Goal: Transaction & Acquisition: Purchase product/service

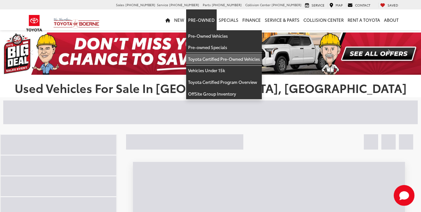
click at [213, 58] on link "Toyota Certified Pre-Owned Vehicles" at bounding box center [224, 59] width 76 height 12
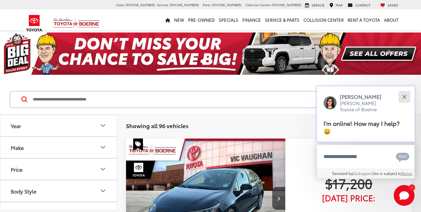
click at [404, 95] on button "Close" at bounding box center [404, 97] width 14 height 14
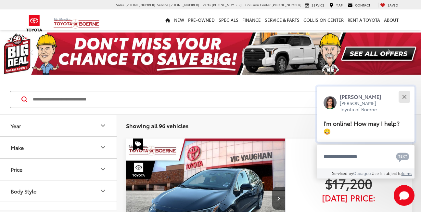
click at [405, 97] on div "Close" at bounding box center [404, 97] width 4 height 4
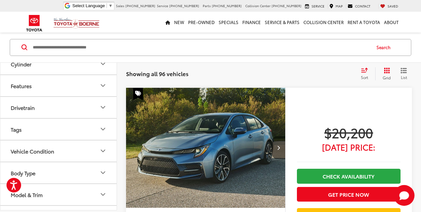
scroll to position [1110, 0]
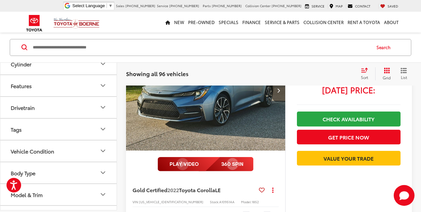
click at [101, 190] on icon "Model & Trim" at bounding box center [103, 194] width 8 height 8
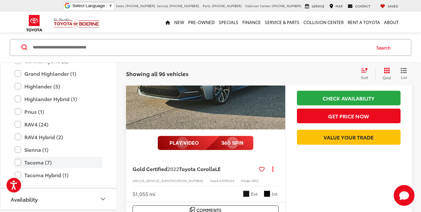
scroll to position [1089, 0]
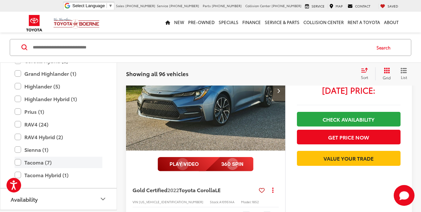
click at [19, 162] on label "Tacoma (7)" at bounding box center [59, 162] width 88 height 11
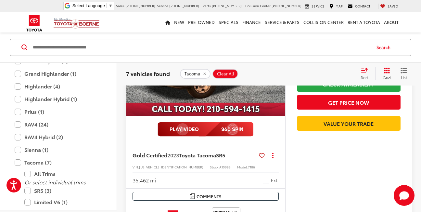
scroll to position [824, 0]
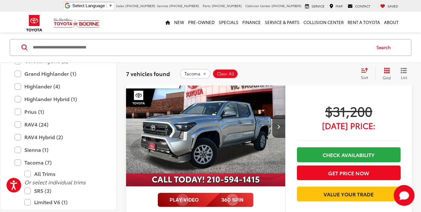
click at [213, 114] on img "2024 Toyota Tacoma SR5 0" at bounding box center [206, 126] width 160 height 120
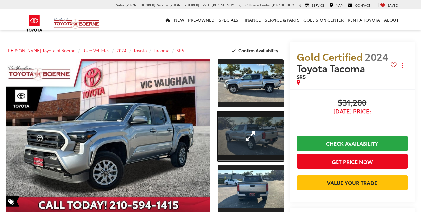
drag, startPoint x: 0, startPoint y: 0, endPoint x: 240, endPoint y: 132, distance: 273.8
click at [240, 132] on link "Expand Photo 2" at bounding box center [251, 135] width 66 height 49
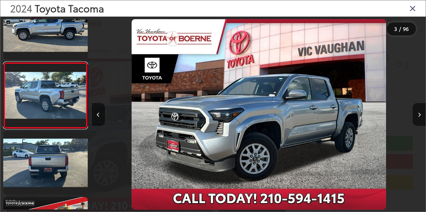
scroll to position [0, 667]
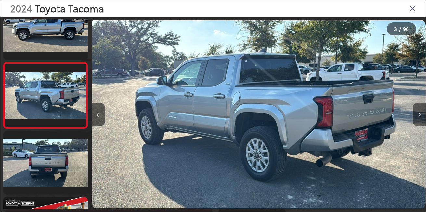
click at [421, 111] on button "Next image" at bounding box center [418, 114] width 13 height 23
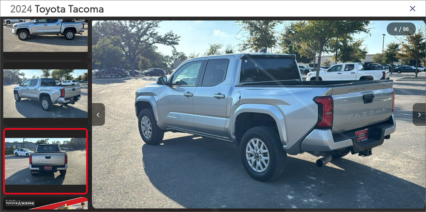
click at [421, 111] on button "Next image" at bounding box center [418, 114] width 13 height 23
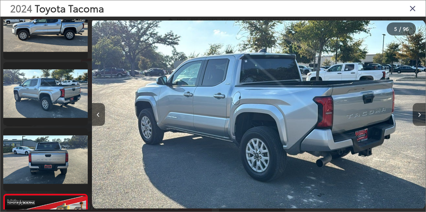
scroll to position [155, 0]
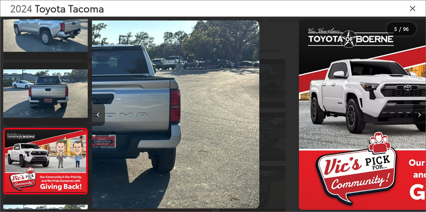
click at [421, 111] on button "Next image" at bounding box center [418, 114] width 13 height 23
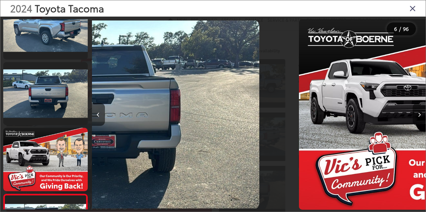
click at [421, 111] on button "Next image" at bounding box center [418, 114] width 13 height 23
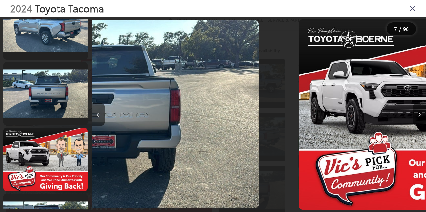
scroll to position [0, 2002]
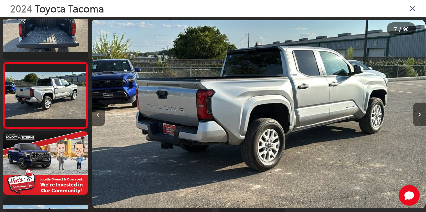
click at [421, 111] on button "Next image" at bounding box center [418, 114] width 13 height 23
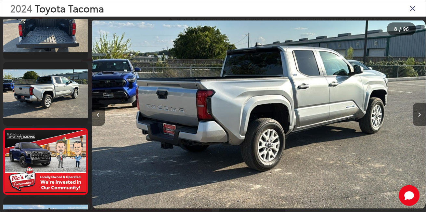
scroll to position [419, 0]
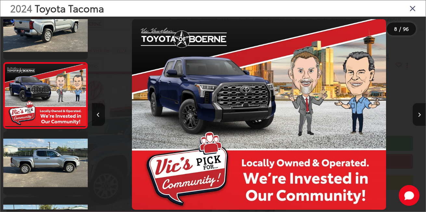
click at [421, 111] on button "Next image" at bounding box center [418, 114] width 13 height 23
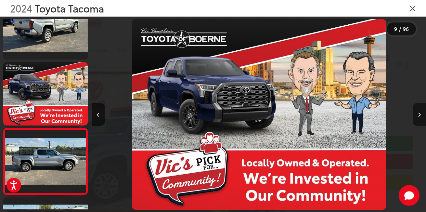
click at [421, 111] on button "Next image" at bounding box center [418, 114] width 13 height 23
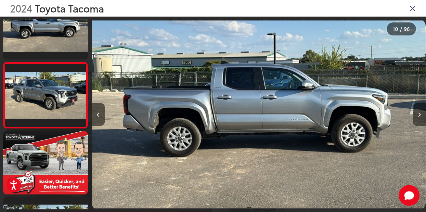
scroll to position [0, 3003]
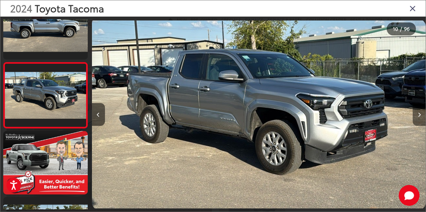
click at [421, 111] on button "Next image" at bounding box center [418, 114] width 13 height 23
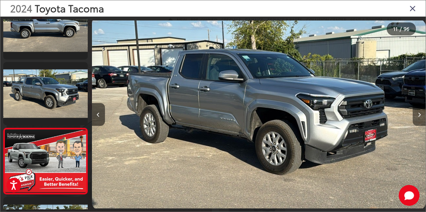
scroll to position [616, 0]
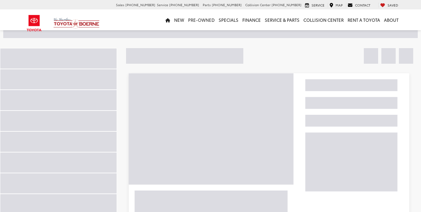
scroll to position [47, 0]
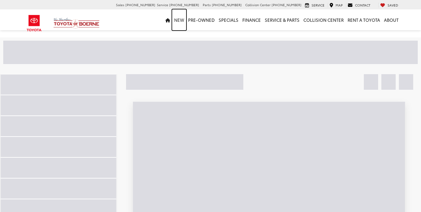
click at [182, 19] on link "New" at bounding box center [179, 19] width 14 height 21
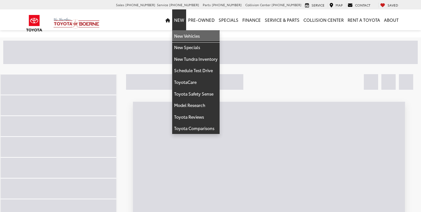
click at [190, 35] on link "New Vehicles" at bounding box center [195, 36] width 47 height 12
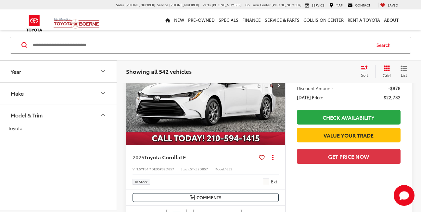
scroll to position [252, 0]
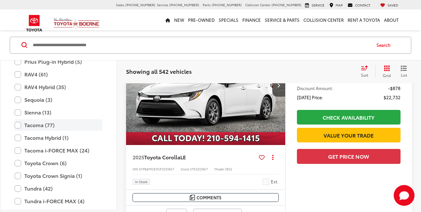
click at [19, 125] on label "Tacoma (77)" at bounding box center [59, 125] width 88 height 11
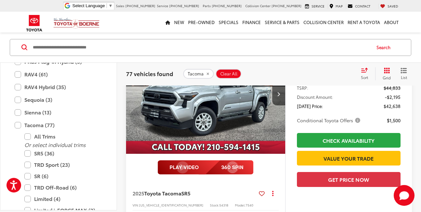
scroll to position [2449, 0]
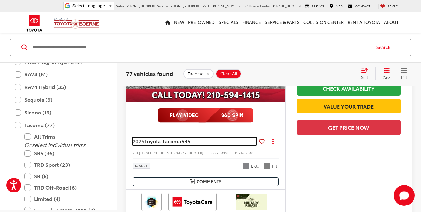
click at [181, 139] on span "Toyota Tacoma" at bounding box center [162, 140] width 37 height 7
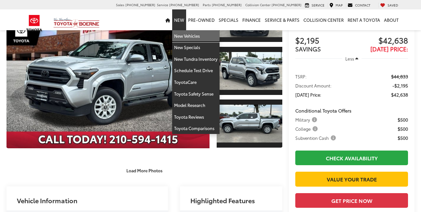
click at [187, 36] on link "New Vehicles" at bounding box center [195, 36] width 47 height 12
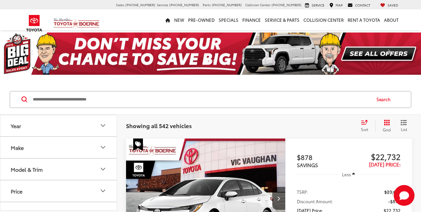
click at [101, 169] on icon "Model & Trim" at bounding box center [103, 169] width 8 height 8
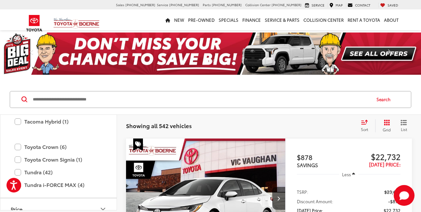
scroll to position [334, 0]
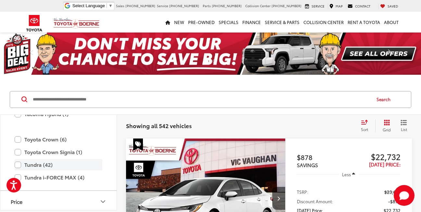
click at [17, 164] on label "Tundra (42)" at bounding box center [59, 164] width 88 height 11
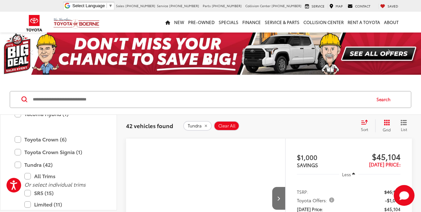
scroll to position [417, 0]
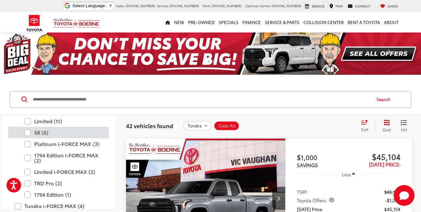
click at [28, 132] on label "SR (6)" at bounding box center [63, 132] width 78 height 11
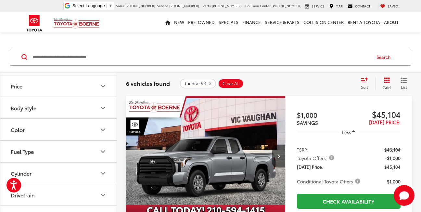
scroll to position [130, 0]
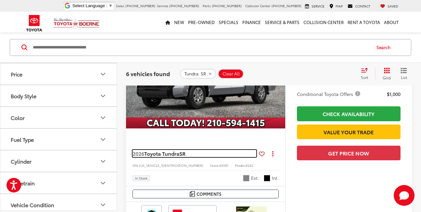
click at [169, 155] on span "Toyota Tundra" at bounding box center [161, 152] width 35 height 7
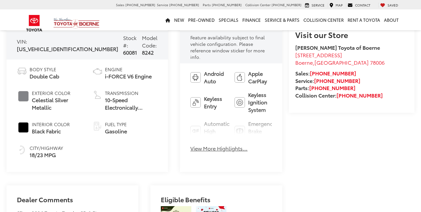
scroll to position [644, 0]
